Goal: Task Accomplishment & Management: Complete application form

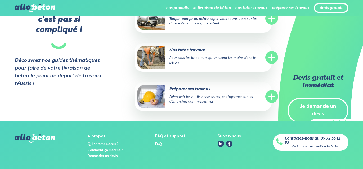
click at [327, 106] on link "Je demande un devis" at bounding box center [318, 110] width 61 height 25
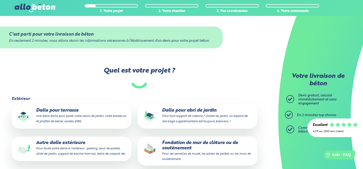
click at [197, 110] on p "Dalle pour abri de jardin Pour tout support de cabane / chalet de jardin, un es…" at bounding box center [198, 116] width 113 height 16
click at [0, 0] on input "Dalle pour abri de jardin Pour tout support de cabane / chalet de jardin, un es…" at bounding box center [0, 0] width 0 height 0
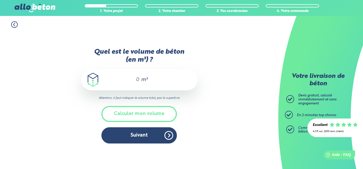
click at [146, 74] on div "m³" at bounding box center [139, 79] width 117 height 21
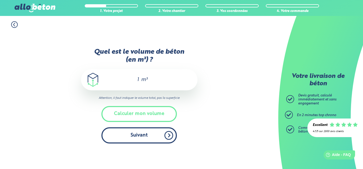
type input "1"
click at [155, 136] on button "Suivant" at bounding box center [140, 135] width 76 height 16
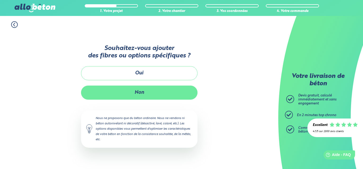
click at [148, 94] on button "Non" at bounding box center [139, 92] width 117 height 14
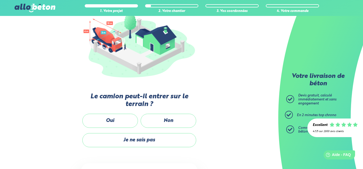
scroll to position [70, 0]
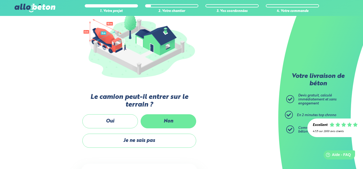
click at [178, 121] on label "Non" at bounding box center [169, 121] width 56 height 14
click at [0, 0] on input "Non" at bounding box center [0, 0] width 0 height 0
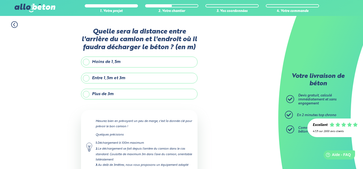
click at [86, 93] on label "Plus de 3m" at bounding box center [139, 94] width 117 height 11
click at [0, 0] on input "Plus de 3m" at bounding box center [0, 0] width 0 height 0
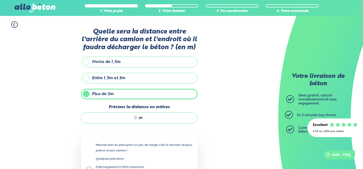
click at [86, 93] on label "Plus de 3m" at bounding box center [139, 94] width 117 height 11
click at [0, 0] on input "Plus de 3m" at bounding box center [0, 0] width 0 height 0
click at [143, 118] on div "m" at bounding box center [139, 117] width 117 height 11
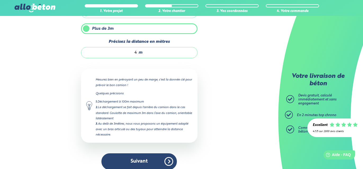
scroll to position [69, 0]
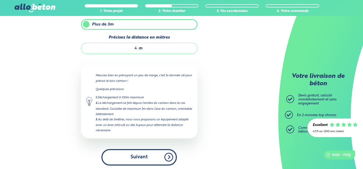
type input "4"
click at [142, 155] on button "Suivant" at bounding box center [140, 157] width 76 height 16
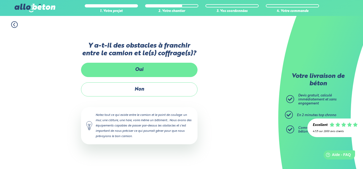
click at [159, 69] on label "Oui" at bounding box center [139, 70] width 117 height 14
click at [0, 0] on input "Oui" at bounding box center [0, 0] width 0 height 0
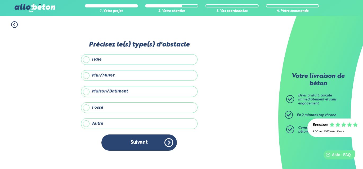
click at [86, 76] on label "Mur/Muret" at bounding box center [139, 75] width 117 height 11
click at [0, 0] on input "Mur/Muret" at bounding box center [0, 0] width 0 height 0
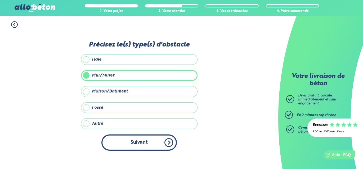
click at [151, 143] on button "Suivant" at bounding box center [140, 142] width 76 height 16
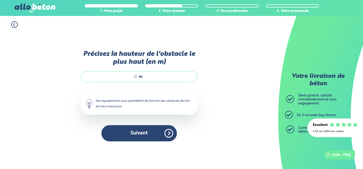
click at [148, 78] on div "m" at bounding box center [139, 76] width 117 height 11
type input "1.5"
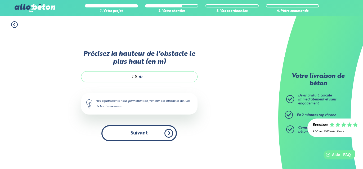
click at [146, 131] on button "Suivant" at bounding box center [140, 133] width 76 height 16
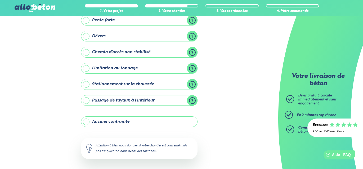
scroll to position [55, 0]
click at [85, 120] on label "Aucune contrainte" at bounding box center [139, 121] width 117 height 11
click at [0, 0] on input "Aucune contrainte" at bounding box center [0, 0] width 0 height 0
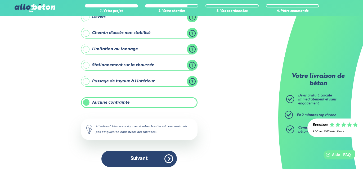
scroll to position [76, 0]
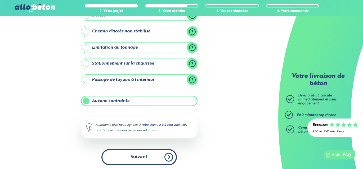
click at [143, 151] on button "Suivant" at bounding box center [140, 157] width 76 height 16
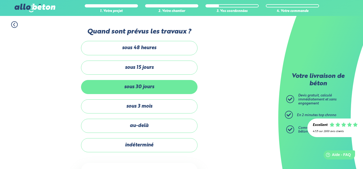
click at [138, 86] on label "sous 30 jours" at bounding box center [139, 87] width 117 height 14
click at [0, 0] on input "sous 30 jours" at bounding box center [0, 0] width 0 height 0
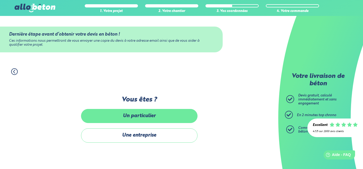
click at [139, 115] on label "Un particulier" at bounding box center [139, 116] width 117 height 14
click at [0, 0] on input "Un particulier" at bounding box center [0, 0] width 0 height 0
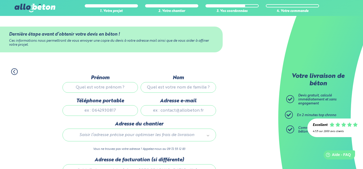
click at [118, 84] on input "Prénom" at bounding box center [101, 87] width 76 height 11
type input "alain"
type input "jeanson"
type input "0673395438"
type input "annick.jeanson@orange.fr"
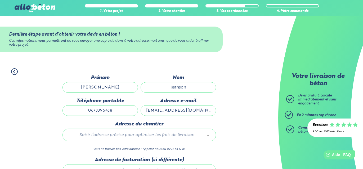
type input "11 bld des rois de Majorque"
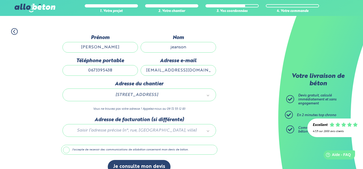
scroll to position [49, 0]
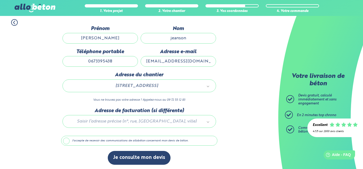
click at [66, 141] on label "J'accepte de recevoir des communications de allobéton concernant mon devis de b…" at bounding box center [139, 140] width 156 height 10
click at [0, 0] on input "J'accepte de recevoir des communications de allobéton concernant mon devis de b…" at bounding box center [0, 0] width 0 height 0
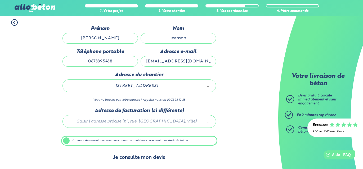
click at [146, 156] on button "Je consulte mon devis" at bounding box center [139, 158] width 63 height 14
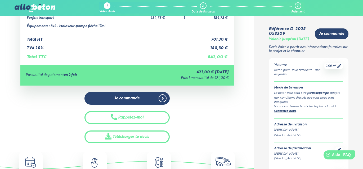
scroll to position [91, 0]
